Goal: Task Accomplishment & Management: Use online tool/utility

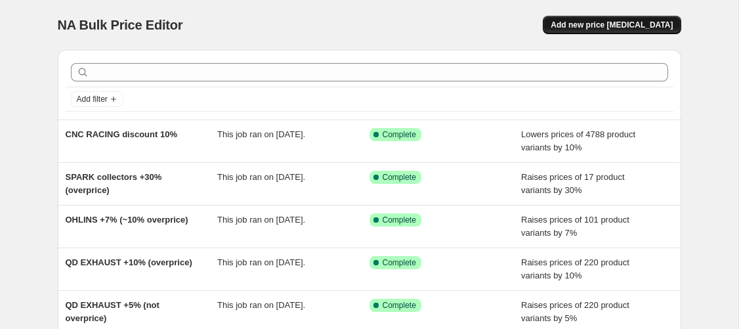
click at [642, 28] on span "Add new price change job" at bounding box center [612, 25] width 122 height 11
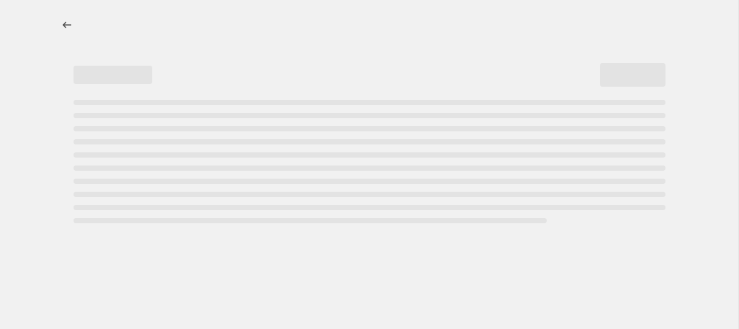
select select "percentage"
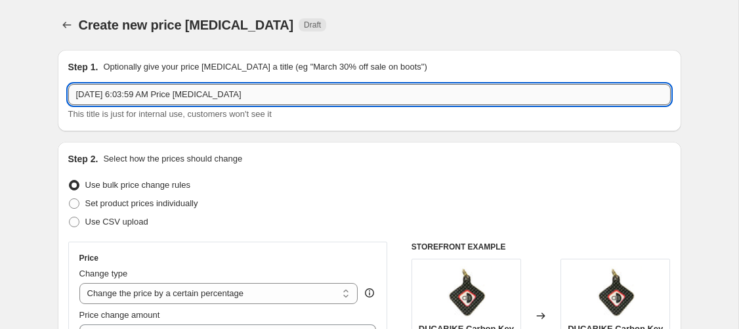
click at [208, 99] on input "Sep 3, 2025, 6:03:59 AM Price change job" at bounding box center [369, 94] width 603 height 21
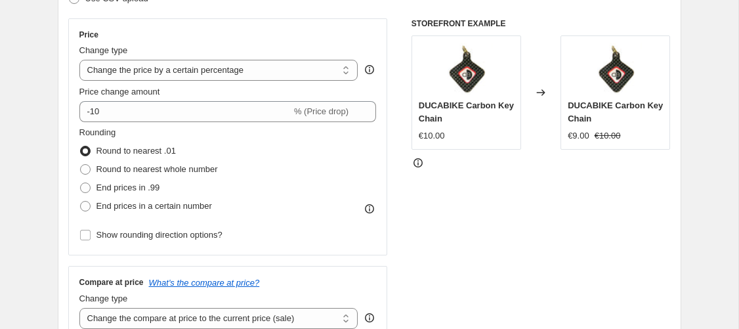
scroll to position [225, 0]
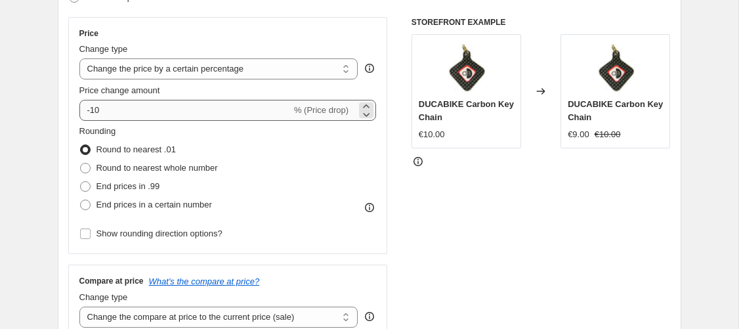
type input "BST discount 5%"
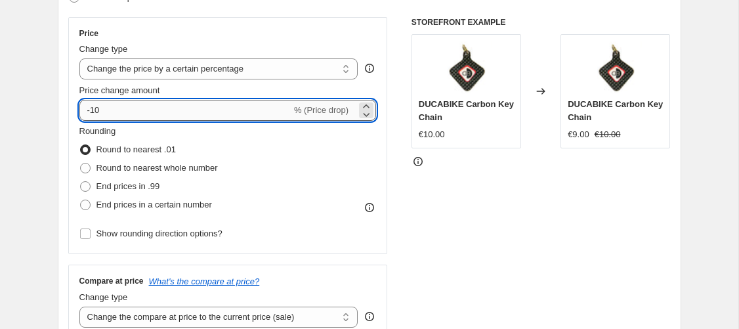
drag, startPoint x: 109, startPoint y: 107, endPoint x: 82, endPoint y: 110, distance: 27.0
click at [82, 110] on input "-10" at bounding box center [185, 110] width 212 height 21
type input "-5"
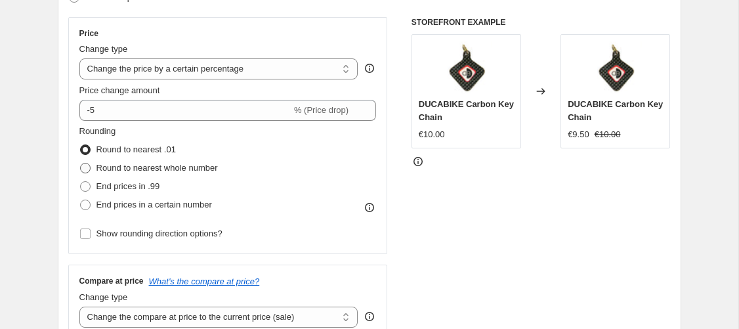
click at [95, 167] on label "Round to nearest whole number" at bounding box center [148, 168] width 139 height 18
click at [81, 163] on input "Round to nearest whole number" at bounding box center [80, 163] width 1 height 1
radio input "true"
click at [61, 152] on div "Step 2. Select how the prices should change Use bulk price change rules Set pro…" at bounding box center [370, 147] width 624 height 461
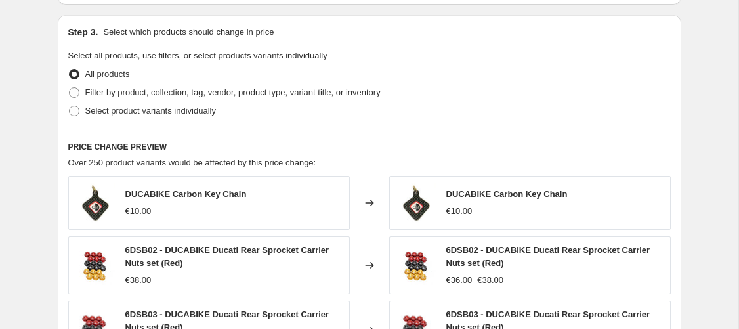
scroll to position [599, 0]
click at [108, 90] on span "Filter by product, collection, tag, vendor, product type, variant title, or inv…" at bounding box center [232, 92] width 295 height 10
click at [70, 87] on input "Filter by product, collection, tag, vendor, product type, variant title, or inv…" at bounding box center [69, 87] width 1 height 1
radio input "true"
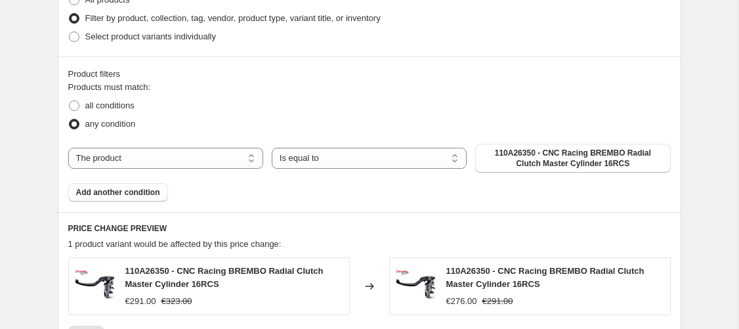
scroll to position [674, 0]
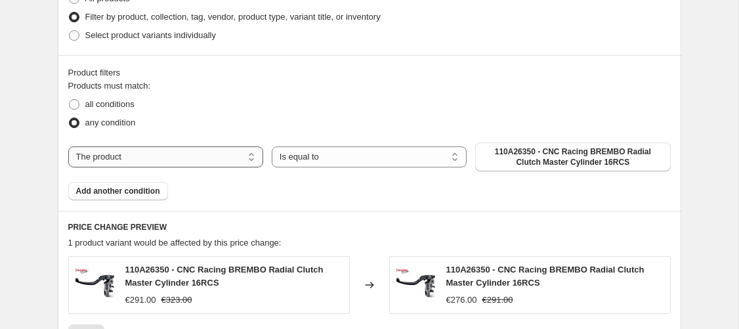
select select "collection"
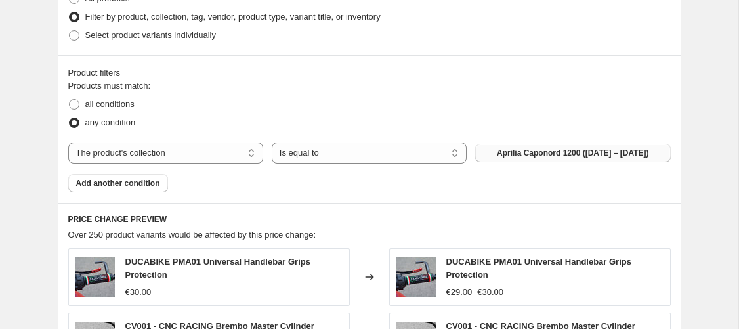
click at [515, 149] on span "Aprilia Caponord 1200 (2013 – 2014)" at bounding box center [573, 153] width 152 height 11
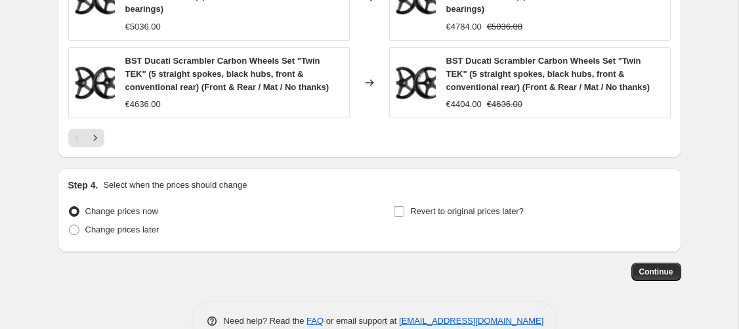
scroll to position [1284, 0]
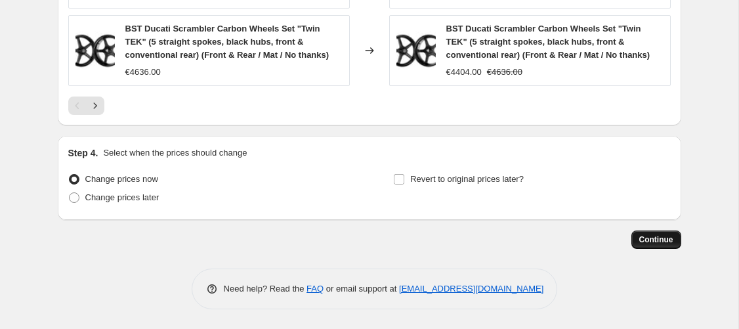
click at [640, 236] on span "Continue" at bounding box center [657, 239] width 34 height 11
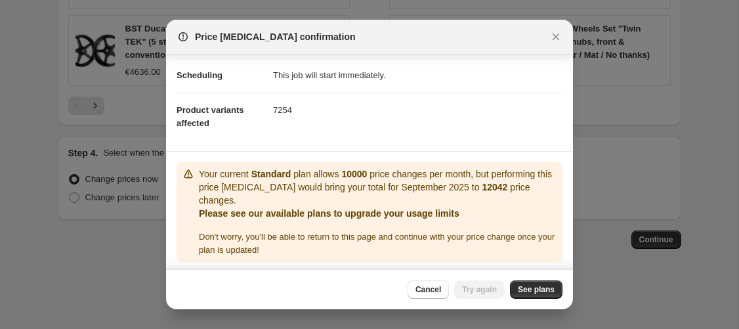
scroll to position [106, 0]
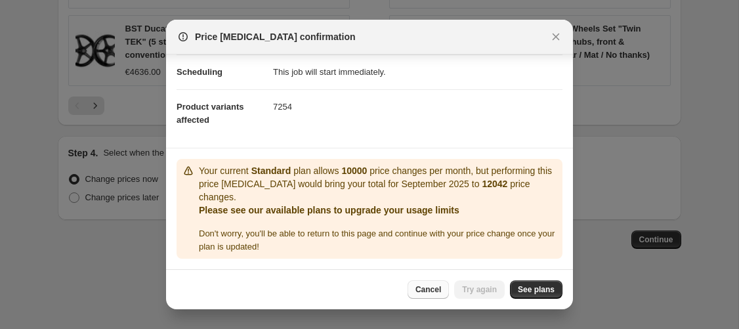
click at [409, 295] on button "Cancel" at bounding box center [428, 289] width 41 height 18
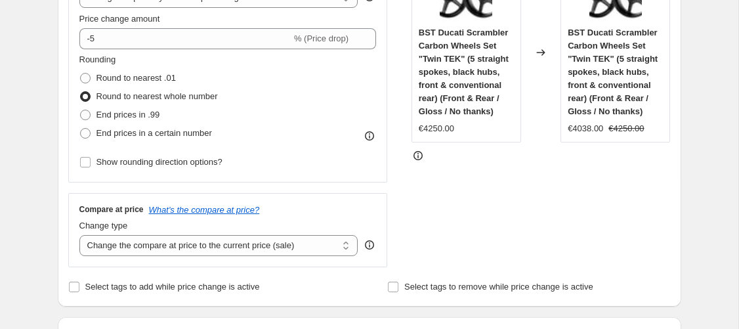
scroll to position [0, 0]
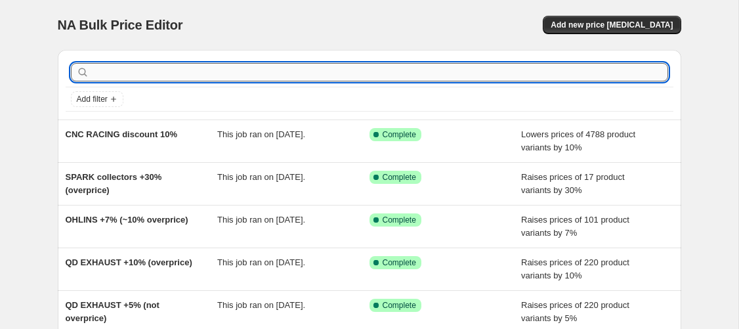
click at [133, 74] on input "text" at bounding box center [380, 72] width 577 height 18
type input "spark"
